Goal: Navigation & Orientation: Find specific page/section

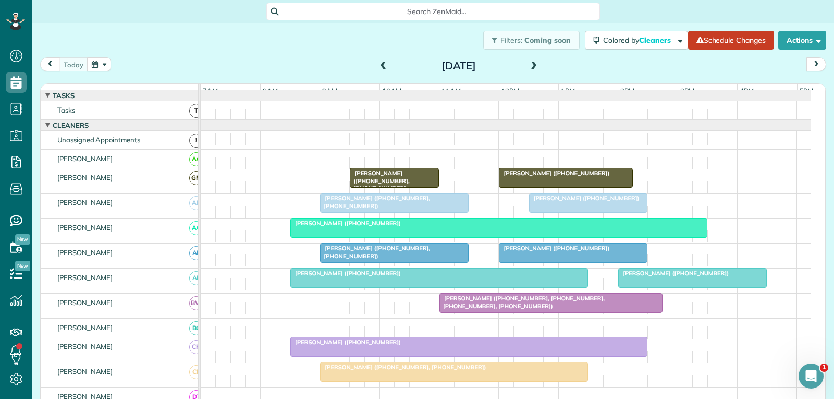
scroll to position [156, 0]
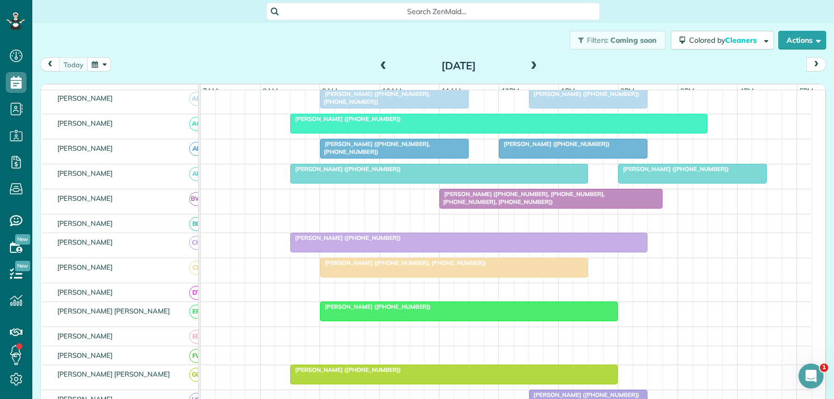
click at [721, 182] on div at bounding box center [692, 173] width 147 height 19
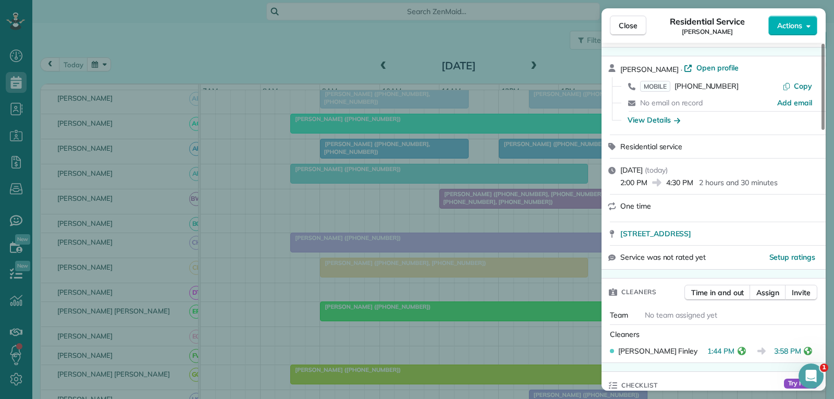
scroll to position [52, 0]
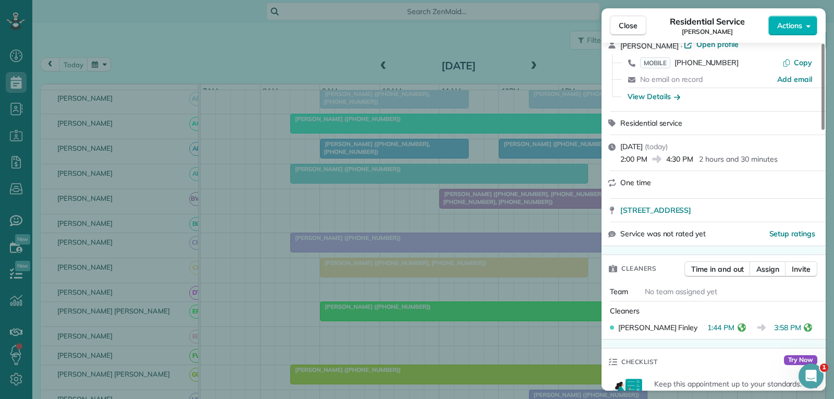
drag, startPoint x: 628, startPoint y: 27, endPoint x: 520, endPoint y: 108, distance: 135.5
click at [628, 27] on span "Close" at bounding box center [628, 25] width 19 height 10
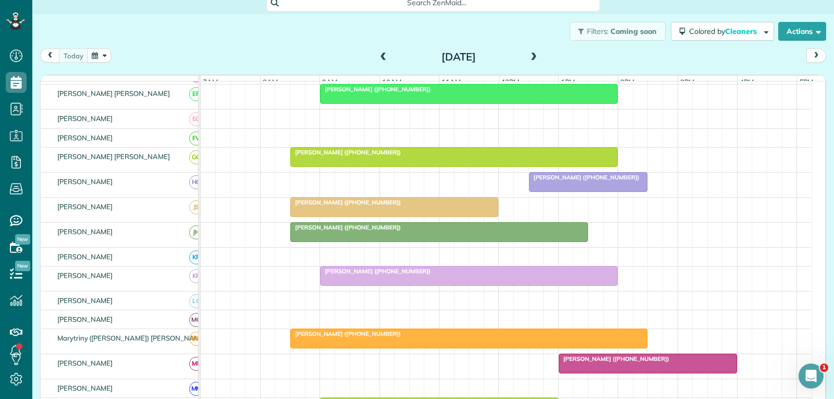
scroll to position [17, 0]
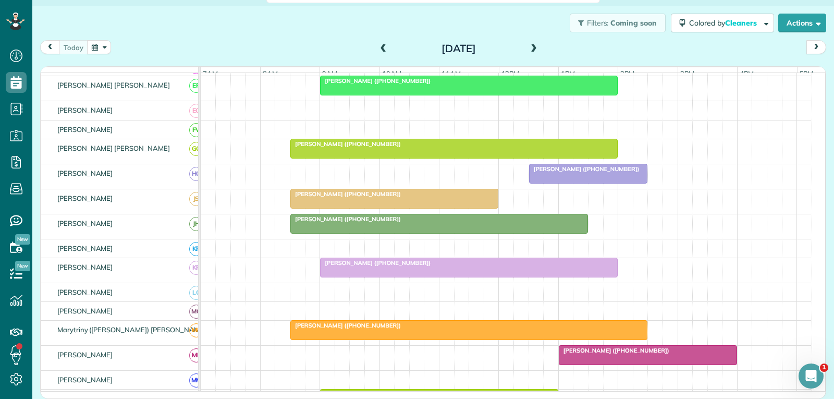
click at [461, 339] on div at bounding box center [469, 330] width 356 height 19
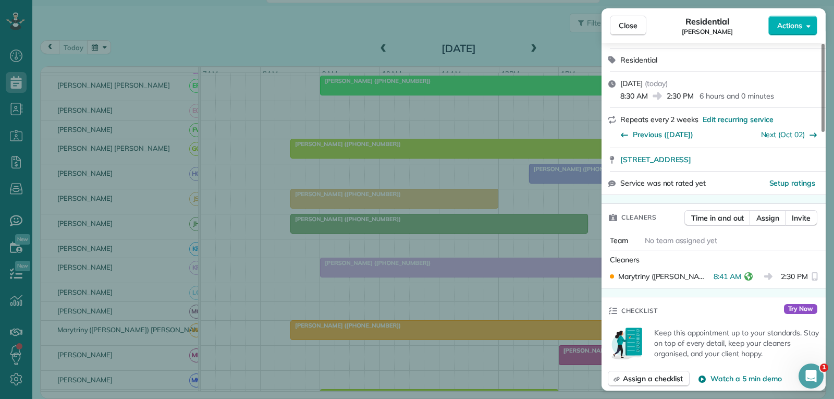
scroll to position [208, 0]
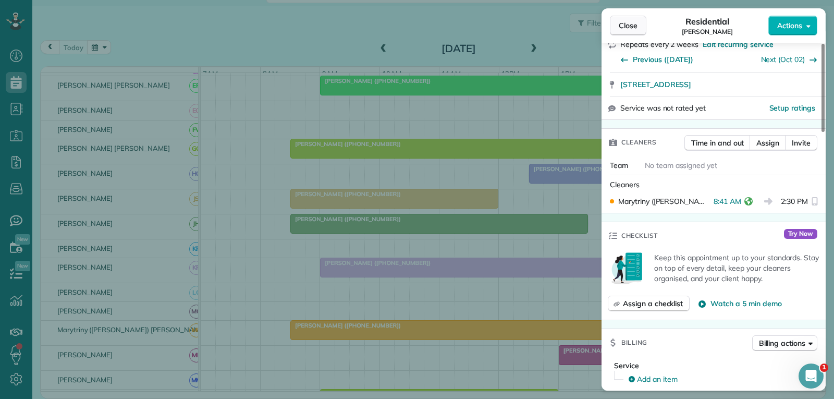
click at [627, 31] on button "Close" at bounding box center [628, 26] width 36 height 20
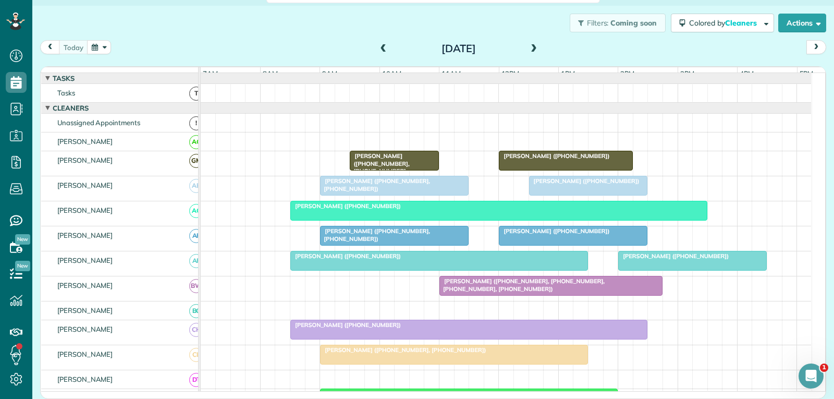
click at [595, 210] on div "[PERSON_NAME] ([PHONE_NUMBER])" at bounding box center [498, 205] width 411 height 7
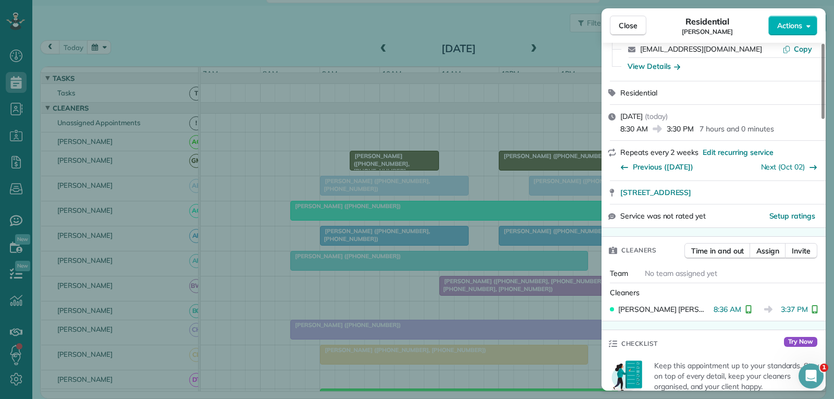
scroll to position [104, 0]
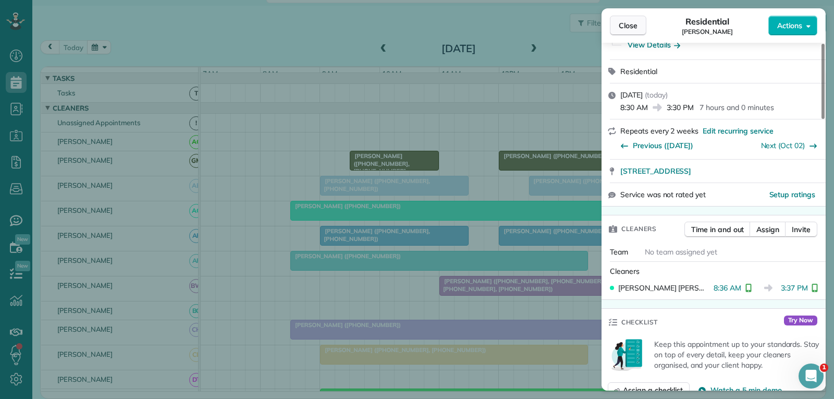
click at [625, 26] on span "Close" at bounding box center [628, 25] width 19 height 10
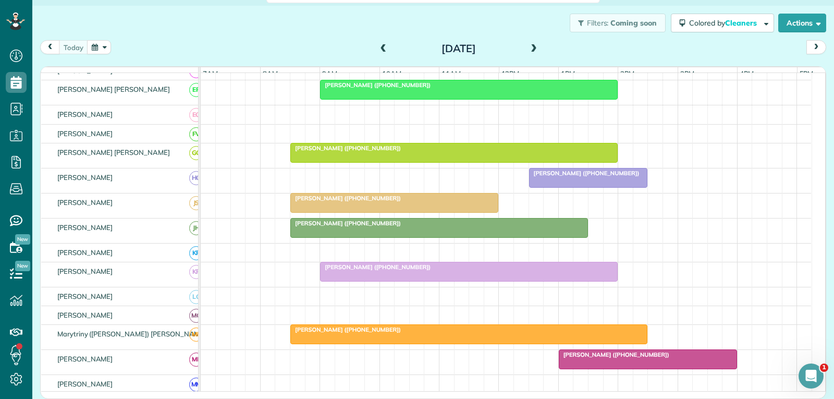
scroll to position [365, 0]
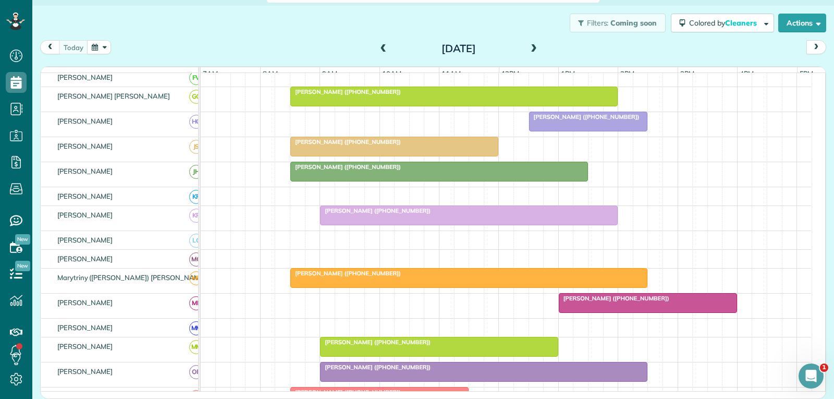
drag, startPoint x: 503, startPoint y: 281, endPoint x: 505, endPoint y: 276, distance: 5.8
click at [504, 277] on div "[PERSON_NAME] ([PHONE_NUMBER])" at bounding box center [468, 272] width 351 height 7
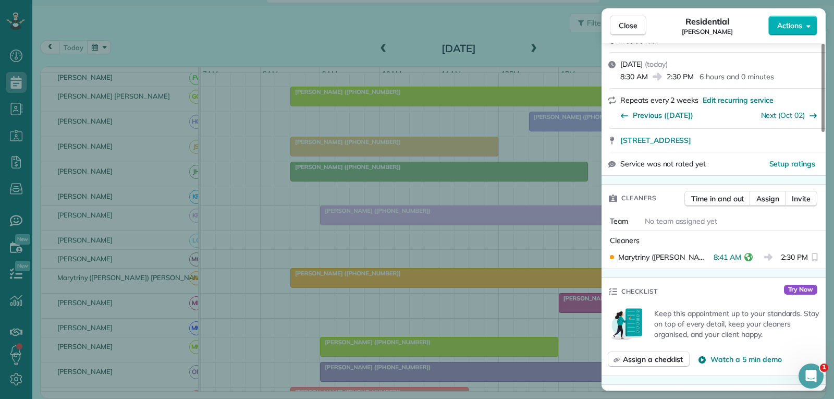
scroll to position [156, 0]
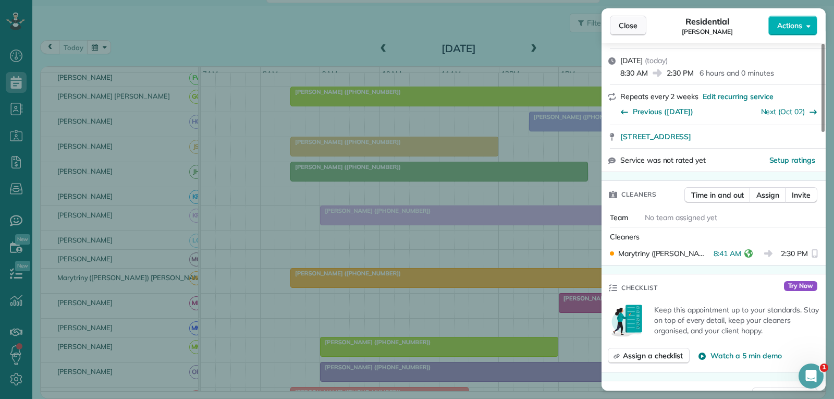
click at [637, 24] on button "Close" at bounding box center [628, 26] width 36 height 20
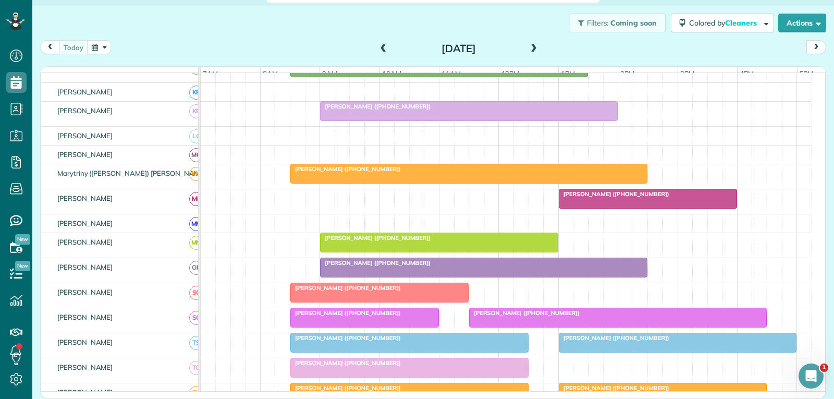
scroll to position [521, 0]
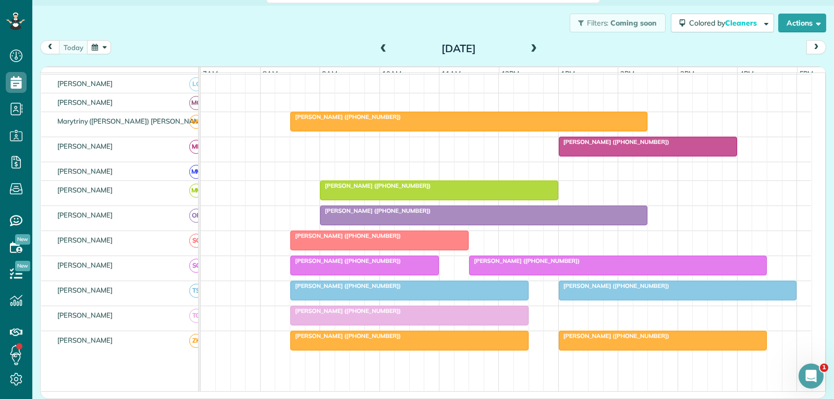
click at [619, 299] on div at bounding box center [677, 290] width 237 height 19
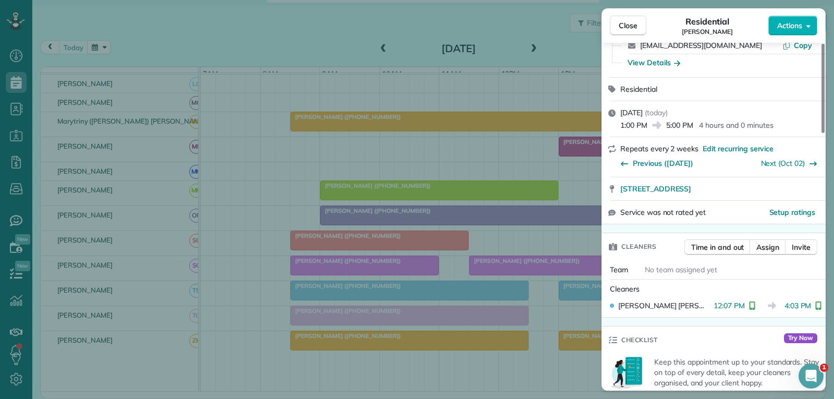
scroll to position [104, 0]
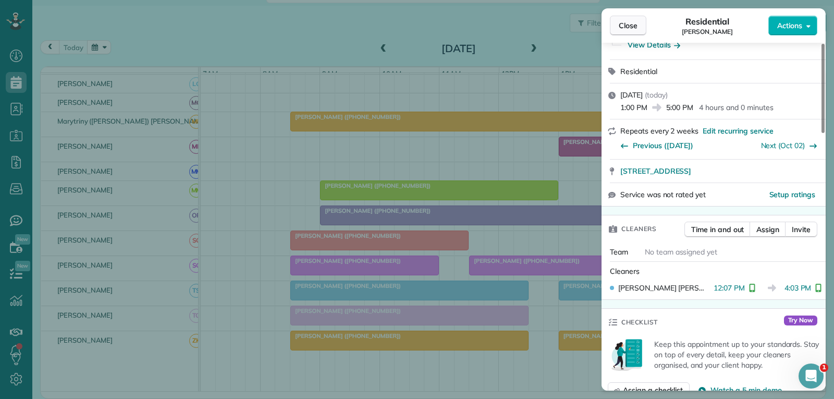
click at [634, 28] on span "Close" at bounding box center [628, 25] width 19 height 10
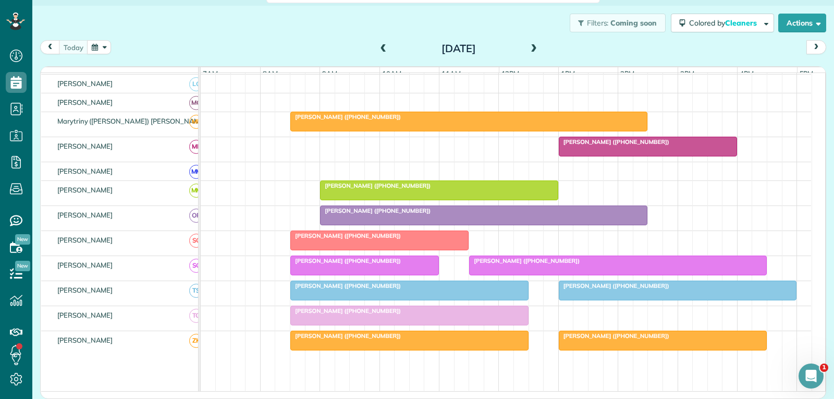
click at [545, 275] on div at bounding box center [618, 265] width 297 height 19
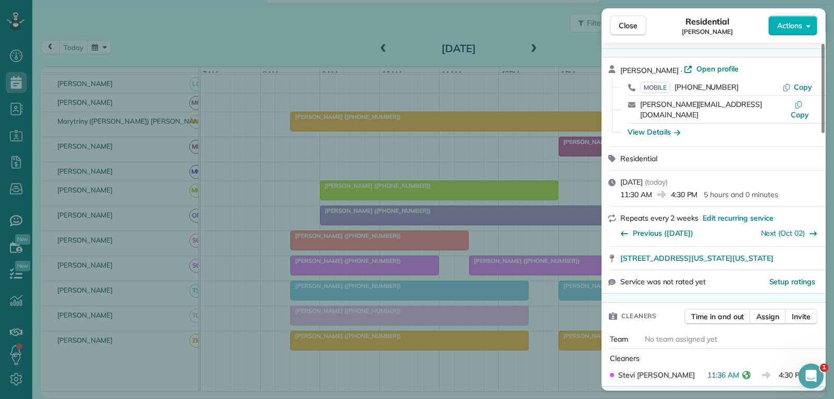
scroll to position [52, 0]
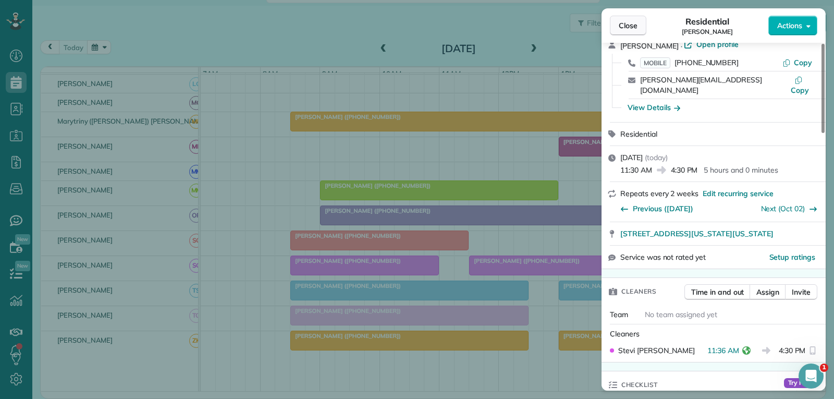
click at [638, 22] on button "Close" at bounding box center [628, 26] width 36 height 20
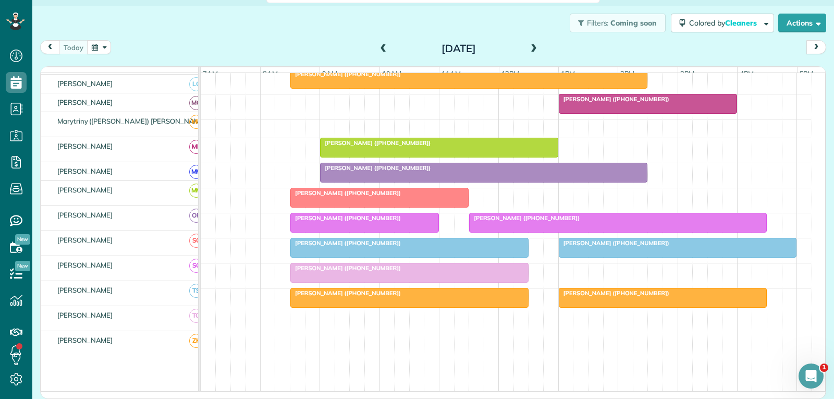
scroll to position [573, 0]
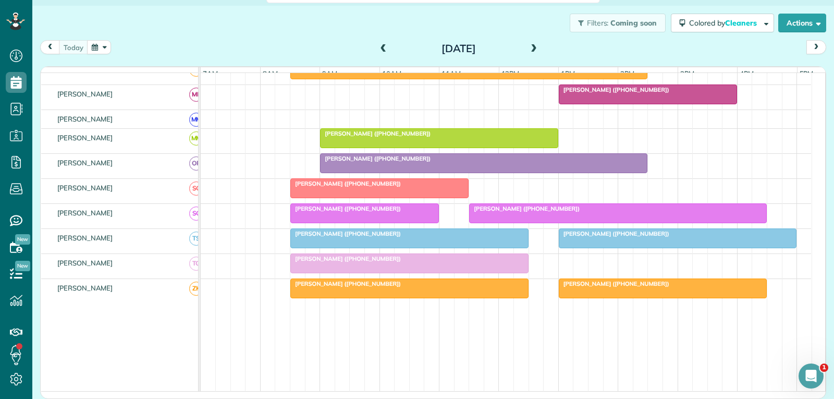
click at [636, 220] on div at bounding box center [618, 213] width 297 height 19
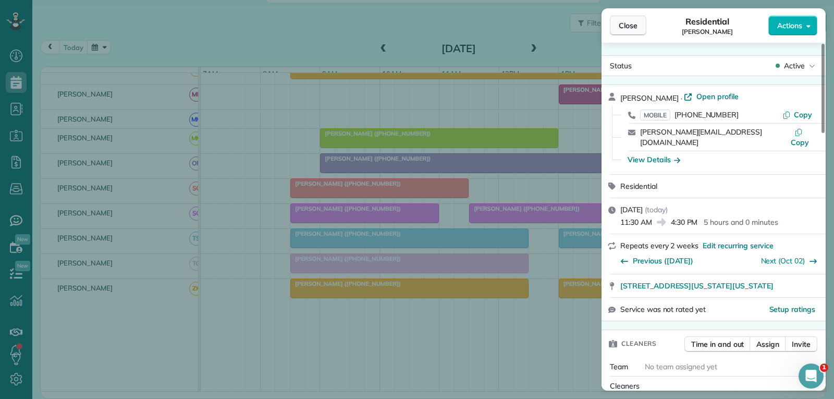
click at [631, 26] on span "Close" at bounding box center [628, 25] width 19 height 10
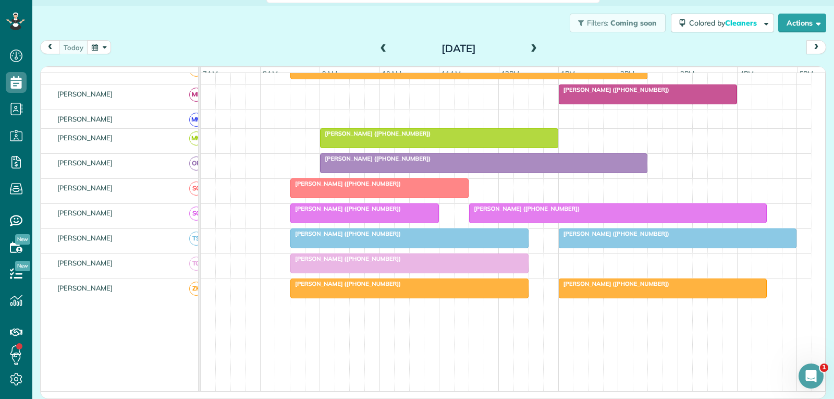
click at [619, 212] on div "[PERSON_NAME] ([PHONE_NUMBER])" at bounding box center [617, 208] width 291 height 7
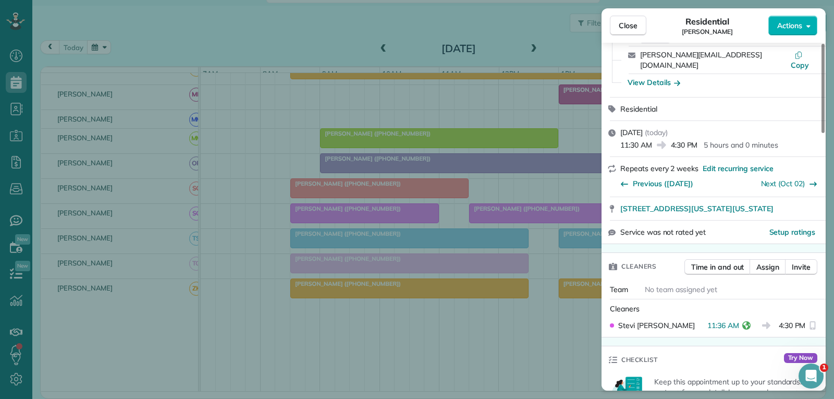
scroll to position [104, 0]
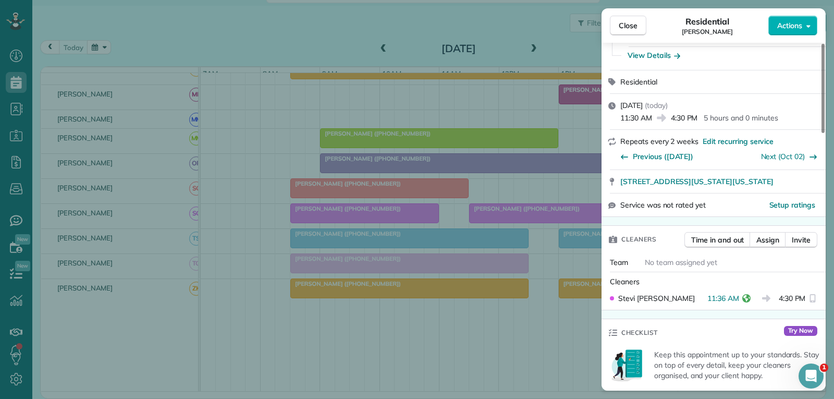
drag, startPoint x: 621, startPoint y: 28, endPoint x: 599, endPoint y: 51, distance: 31.7
click at [621, 28] on span "Close" at bounding box center [628, 25] width 19 height 10
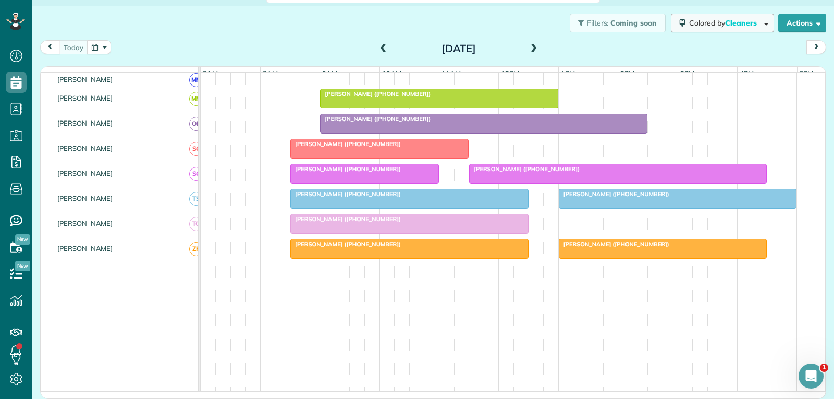
scroll to position [625, 0]
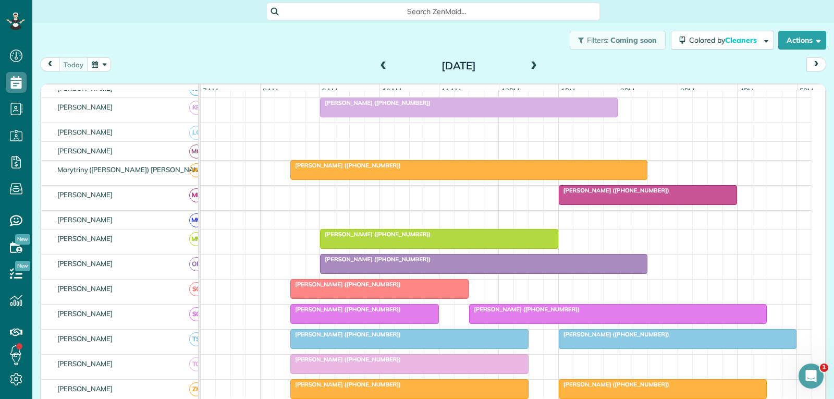
scroll to position [521, 0]
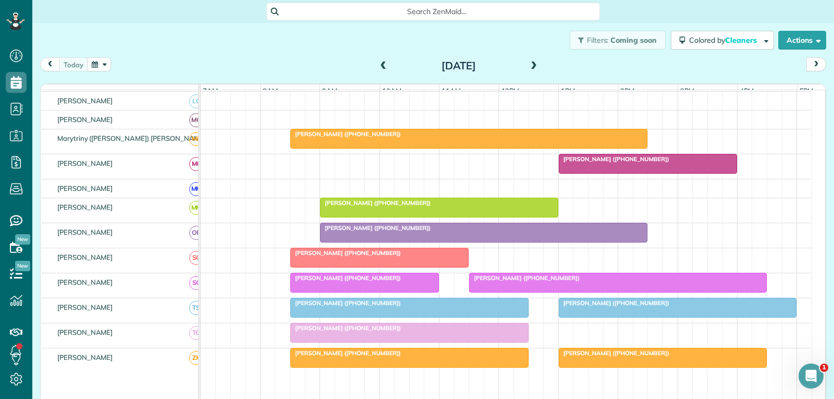
click at [651, 281] on div "[PERSON_NAME] ([PHONE_NUMBER])" at bounding box center [617, 277] width 291 height 7
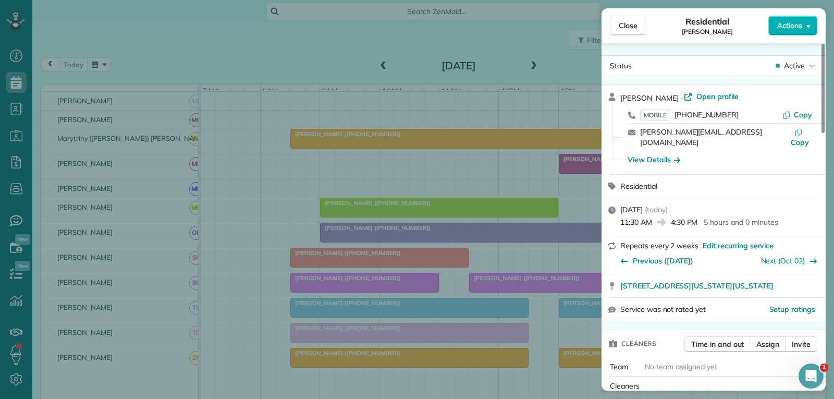
scroll to position [52, 0]
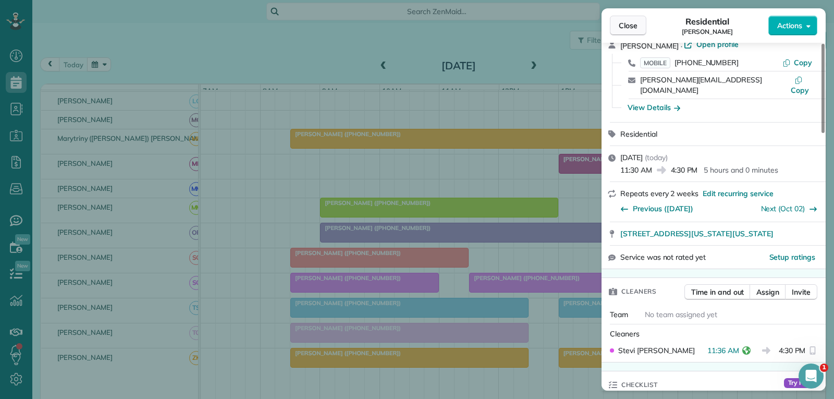
click at [625, 29] on span "Close" at bounding box center [628, 25] width 19 height 10
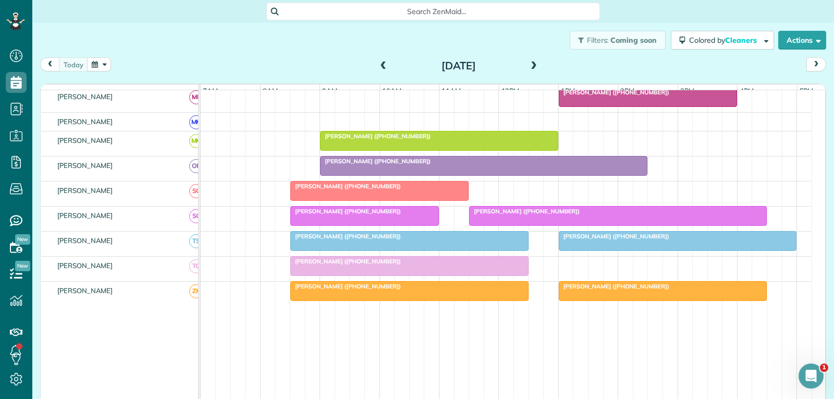
scroll to position [646, 0]
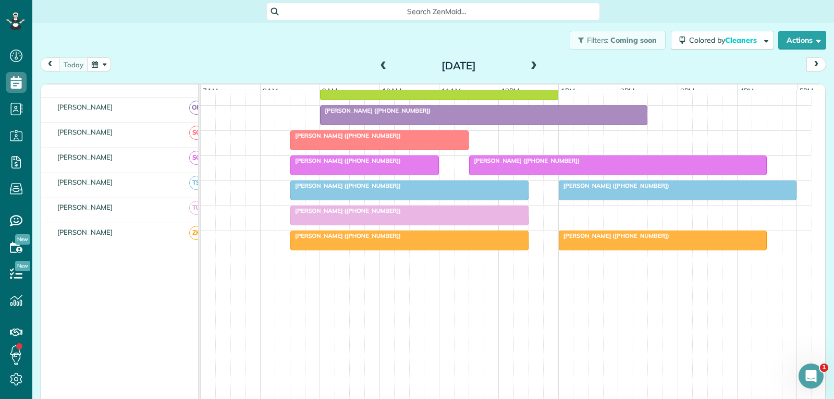
click at [669, 165] on div at bounding box center [618, 165] width 297 height 19
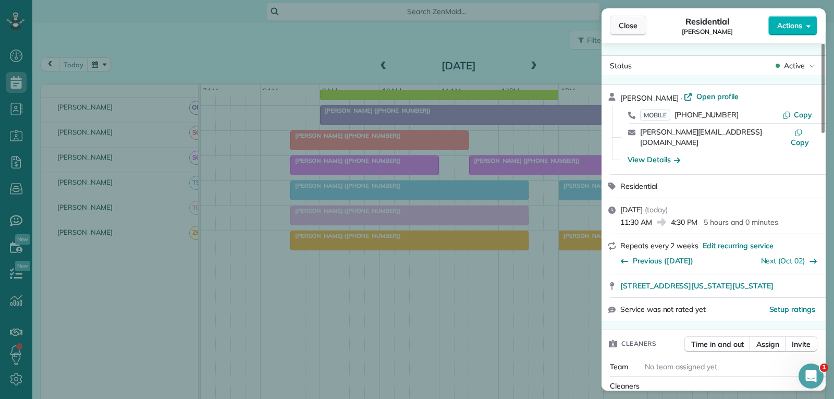
click at [633, 27] on span "Close" at bounding box center [628, 25] width 19 height 10
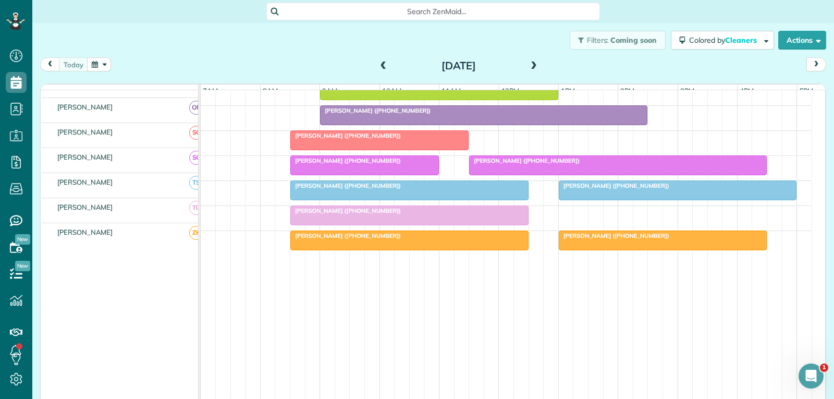
click at [646, 157] on div "[PERSON_NAME] ([PHONE_NUMBER])" at bounding box center [617, 160] width 291 height 7
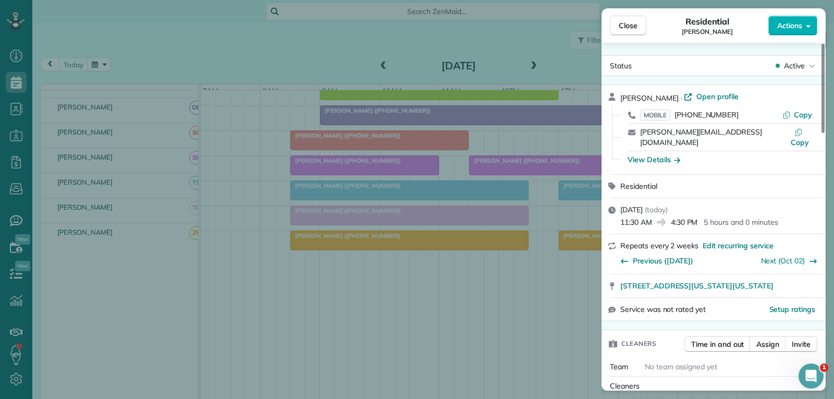
scroll to position [52, 0]
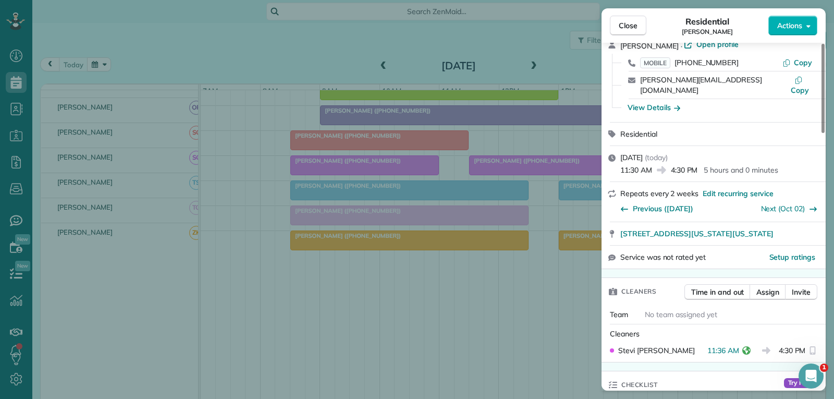
drag, startPoint x: 634, startPoint y: 26, endPoint x: 613, endPoint y: 57, distance: 37.2
click at [634, 26] on span "Close" at bounding box center [628, 25] width 19 height 10
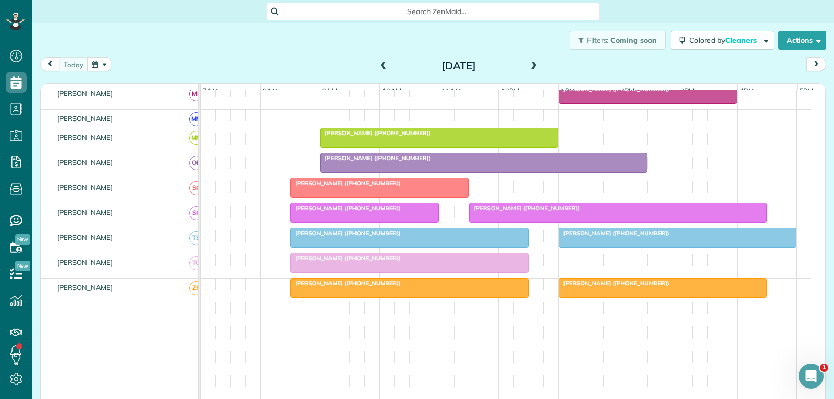
scroll to position [542, 0]
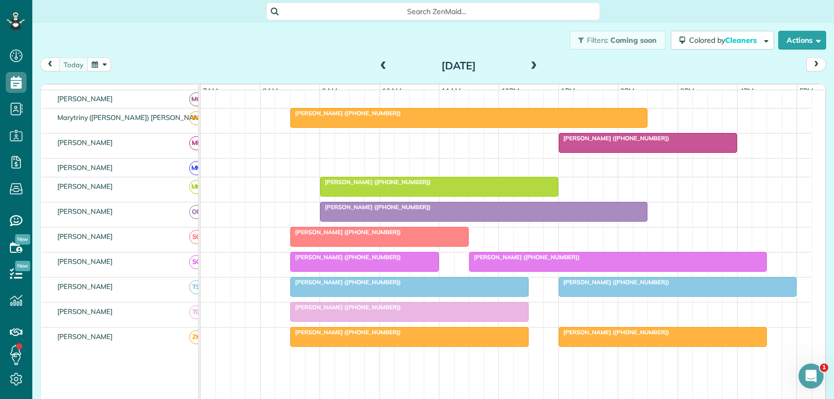
click at [564, 126] on div at bounding box center [469, 117] width 356 height 19
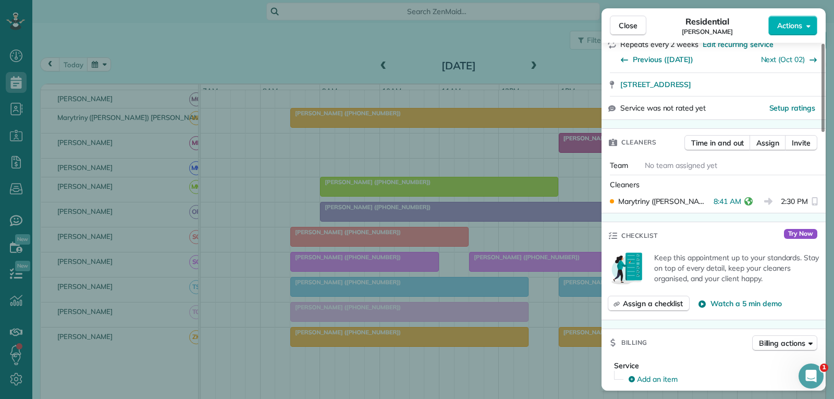
scroll to position [50, 0]
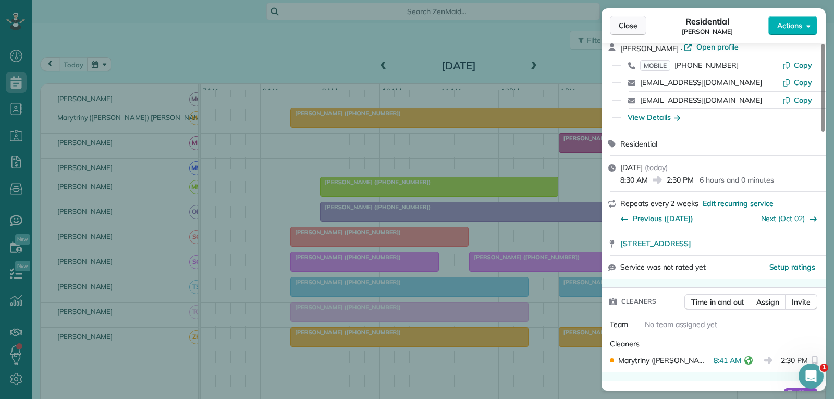
click at [626, 26] on span "Close" at bounding box center [628, 25] width 19 height 10
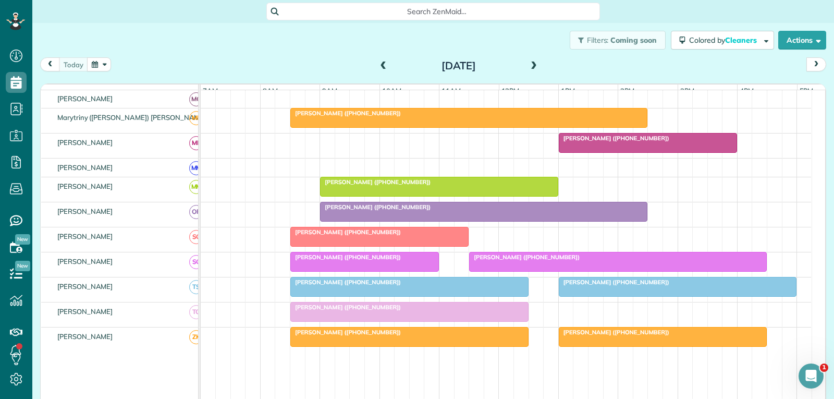
click at [626, 269] on div at bounding box center [618, 261] width 297 height 19
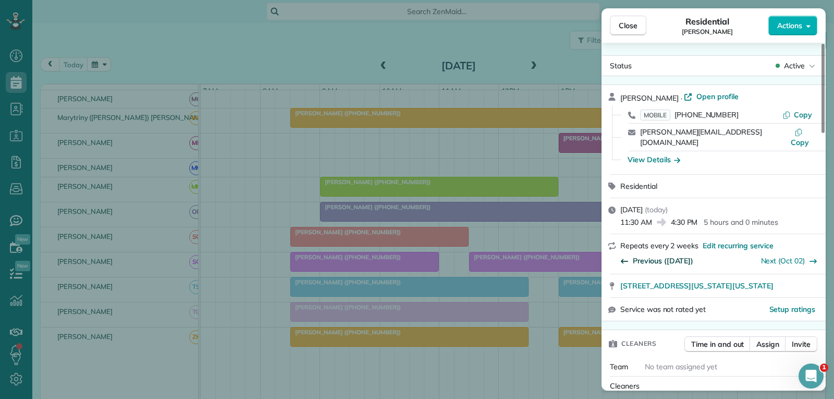
scroll to position [104, 0]
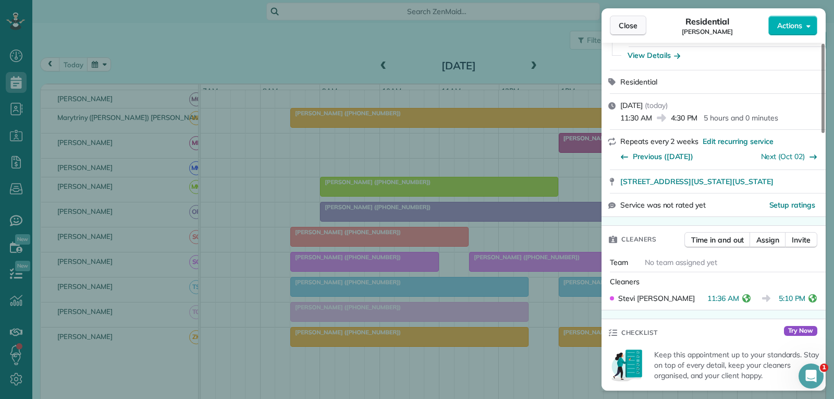
click at [623, 24] on span "Close" at bounding box center [628, 25] width 19 height 10
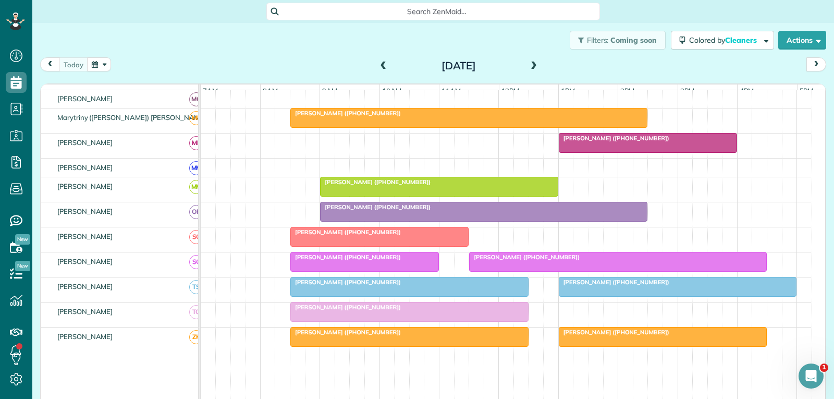
click at [563, 117] on div "[PERSON_NAME] ([PHONE_NUMBER])" at bounding box center [468, 112] width 351 height 7
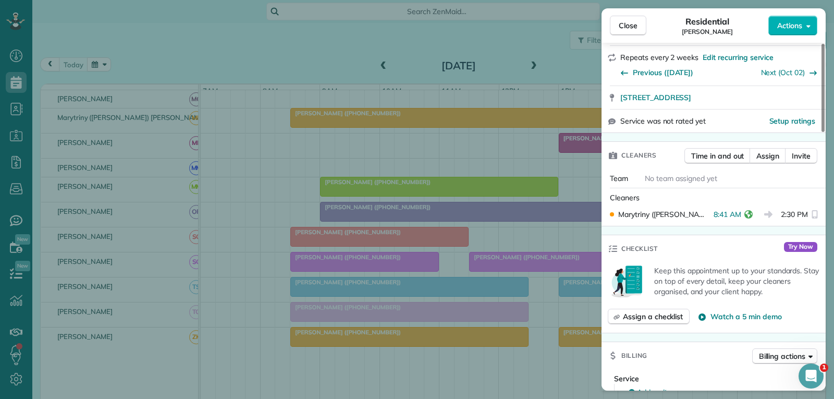
scroll to position [208, 0]
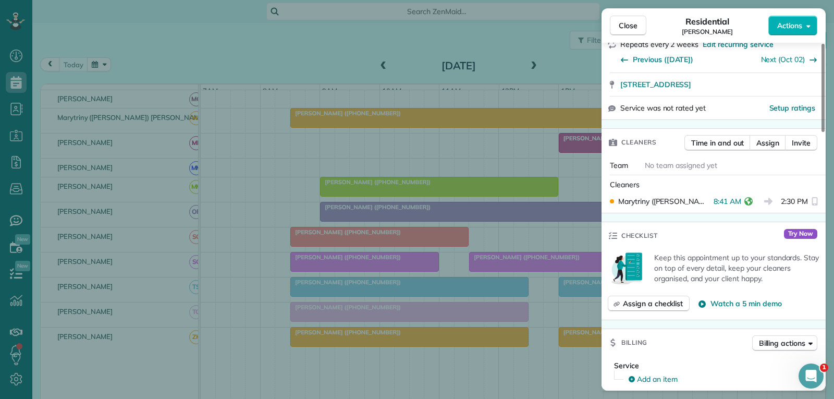
drag, startPoint x: 623, startPoint y: 20, endPoint x: 609, endPoint y: 43, distance: 26.9
click at [623, 20] on span "Close" at bounding box center [628, 25] width 19 height 10
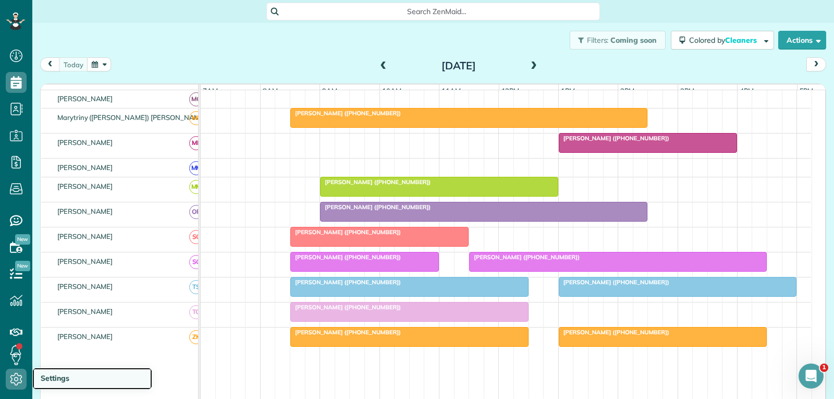
click at [54, 378] on span "Settings" at bounding box center [55, 377] width 29 height 9
